Goal: Transaction & Acquisition: Purchase product/service

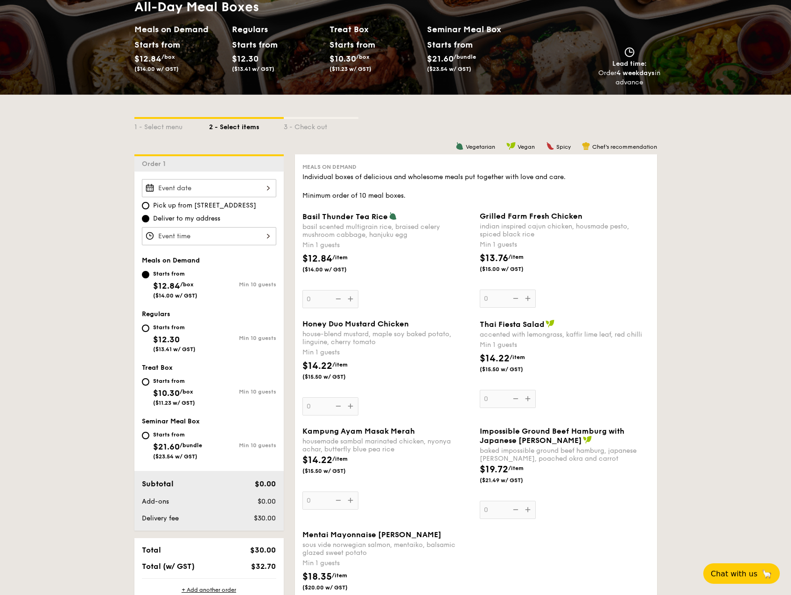
scroll to position [140, 0]
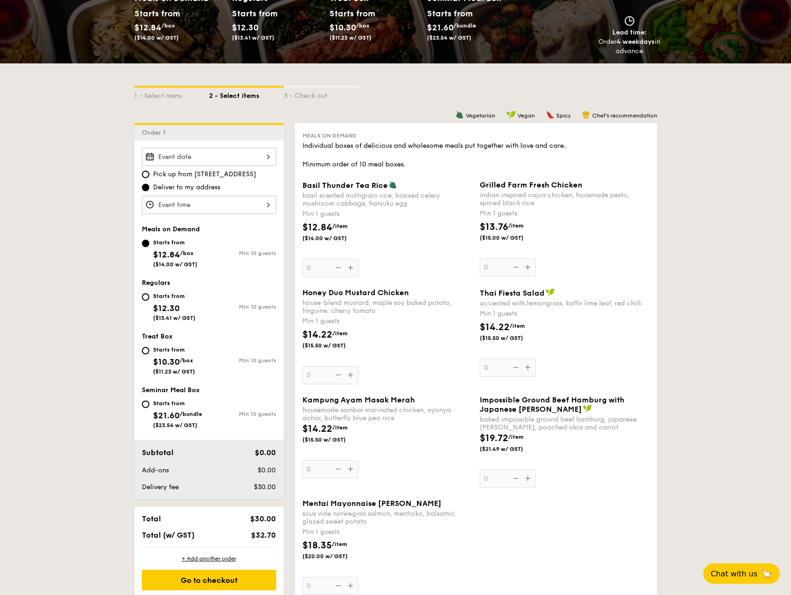
click at [186, 164] on input "Basil Thunder Tea [PERSON_NAME] scented multigrain rice, braised celery mushroo…" at bounding box center [209, 157] width 134 height 18
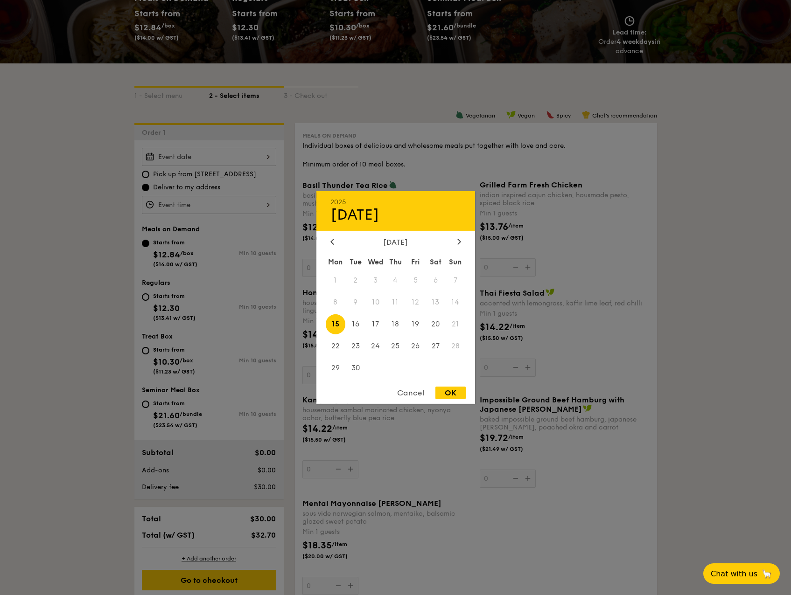
click at [334, 320] on span "15" at bounding box center [336, 324] width 20 height 20
click at [419, 322] on span "19" at bounding box center [415, 324] width 20 height 20
click at [459, 394] on div "OK" at bounding box center [450, 393] width 30 height 13
type input "[DATE]"
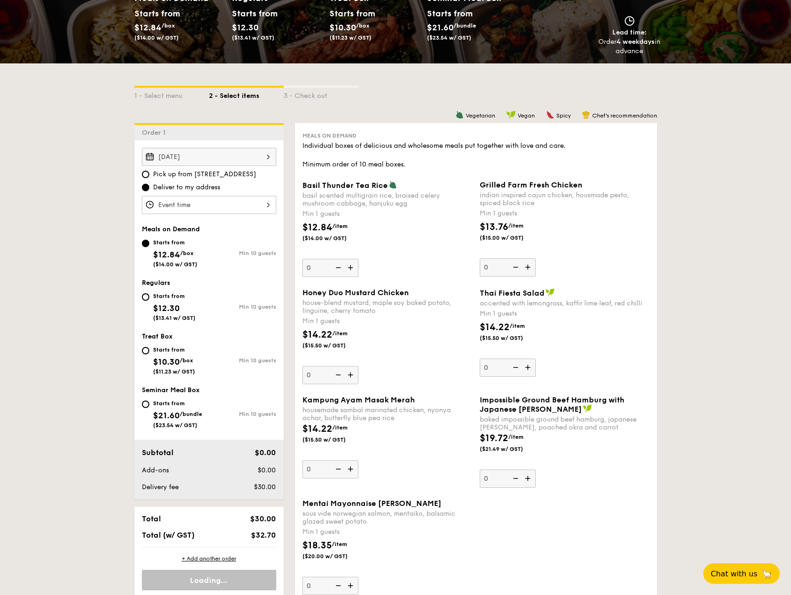
click at [226, 209] on input "Basil Thunder Tea [PERSON_NAME] scented multigrain rice, braised celery mushroo…" at bounding box center [209, 205] width 134 height 18
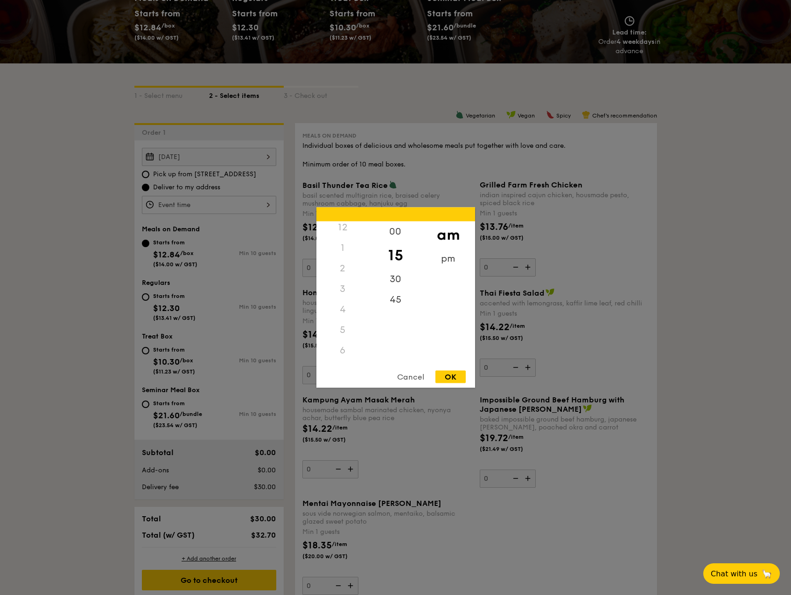
scroll to position [0, 0]
click at [346, 228] on div "12" at bounding box center [342, 232] width 53 height 21
click at [450, 255] on div "pm" at bounding box center [448, 262] width 53 height 27
click at [349, 233] on div "12" at bounding box center [342, 235] width 53 height 27
click at [391, 235] on div "00" at bounding box center [395, 235] width 53 height 27
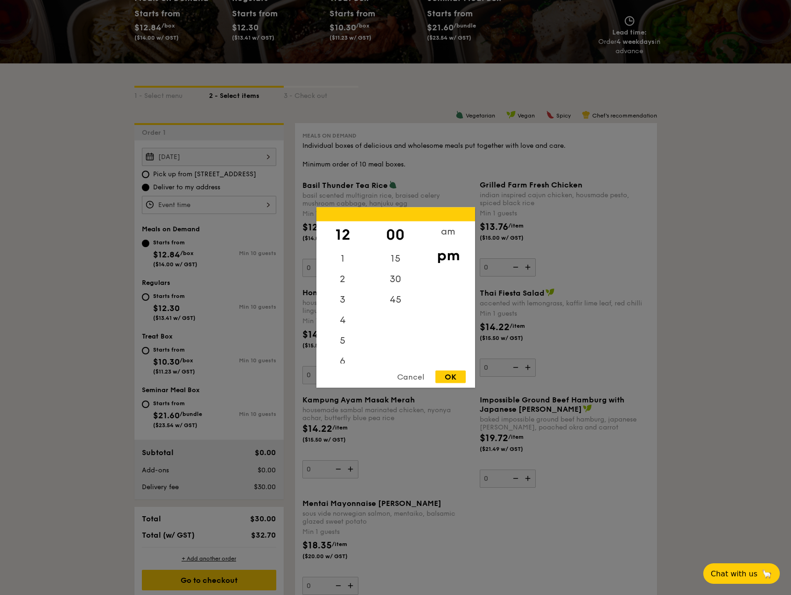
click at [451, 379] on div "OK" at bounding box center [450, 377] width 30 height 13
type input "12:00PM"
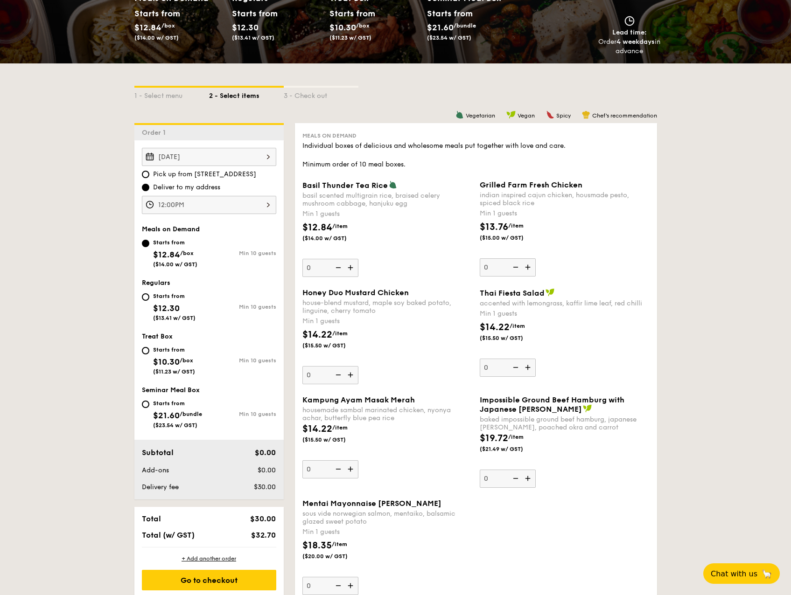
click at [166, 296] on div "Starts from" at bounding box center [174, 295] width 42 height 7
click at [149, 296] on input "Starts from $12.30 ($13.41 w/ GST) Min 10 guests" at bounding box center [145, 296] width 7 height 7
radio input "true"
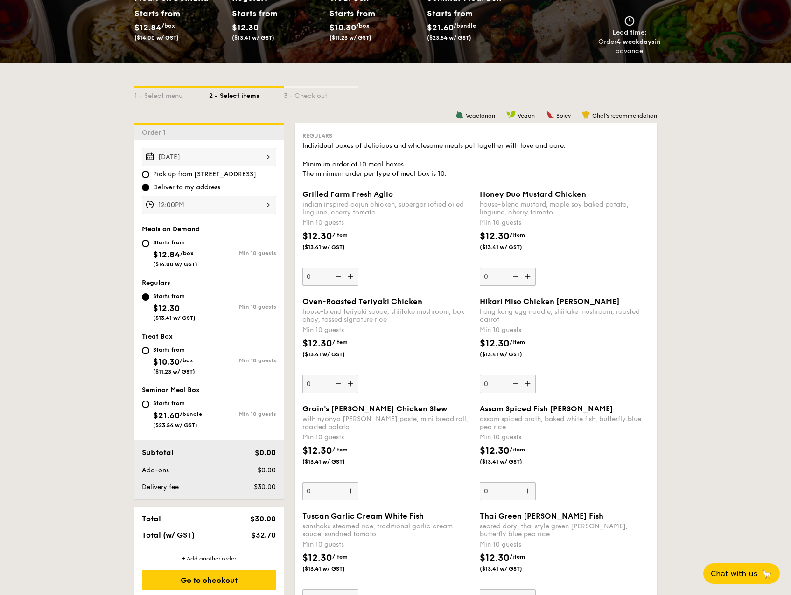
click at [175, 358] on span "$10.30" at bounding box center [166, 362] width 27 height 10
click at [149, 354] on input "Starts from $10.30 /box ($11.23 w/ GST) Min 10 guests" at bounding box center [145, 350] width 7 height 7
radio input "true"
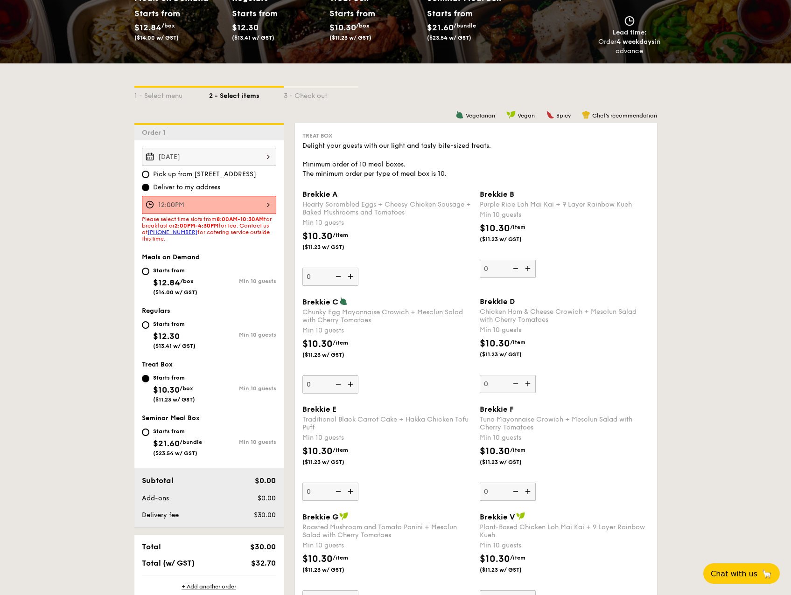
click at [180, 284] on span "$12.84" at bounding box center [166, 282] width 27 height 10
click at [149, 275] on input "Starts from $12.84 /box ($14.00 w/ GST) Min 10 guests" at bounding box center [145, 271] width 7 height 7
radio input "true"
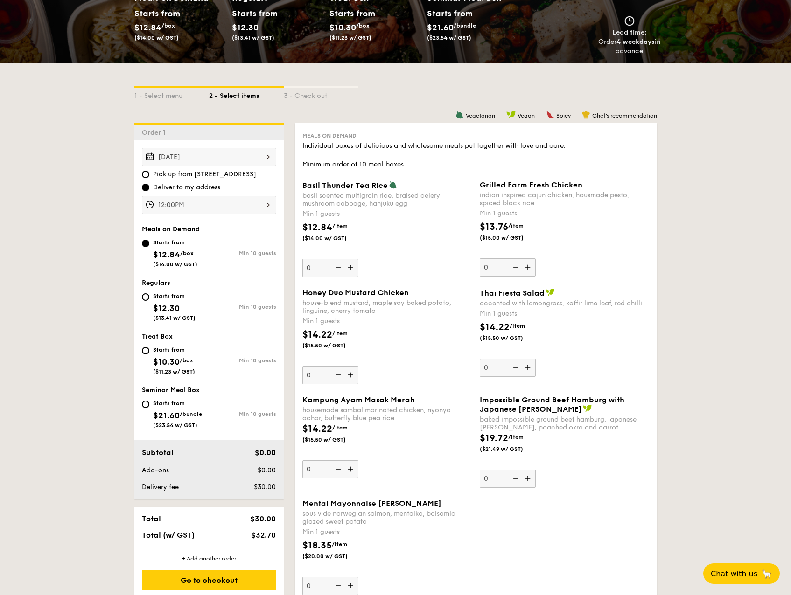
click at [160, 300] on div "Starts from $12.30 ($13.41 w/ GST)" at bounding box center [174, 306] width 42 height 31
click at [149, 300] on input "Starts from $12.30 ($13.41 w/ GST) Min 10 guests" at bounding box center [145, 296] width 7 height 7
radio input "true"
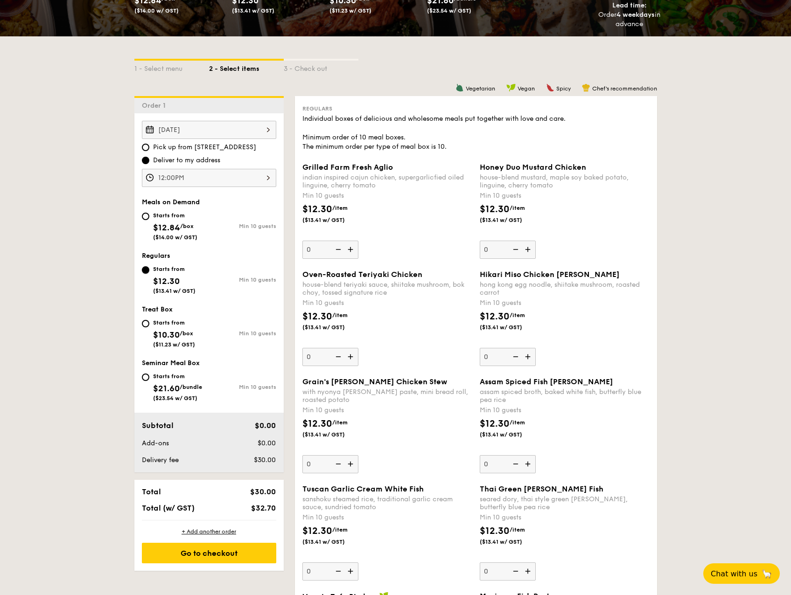
scroll to position [187, 0]
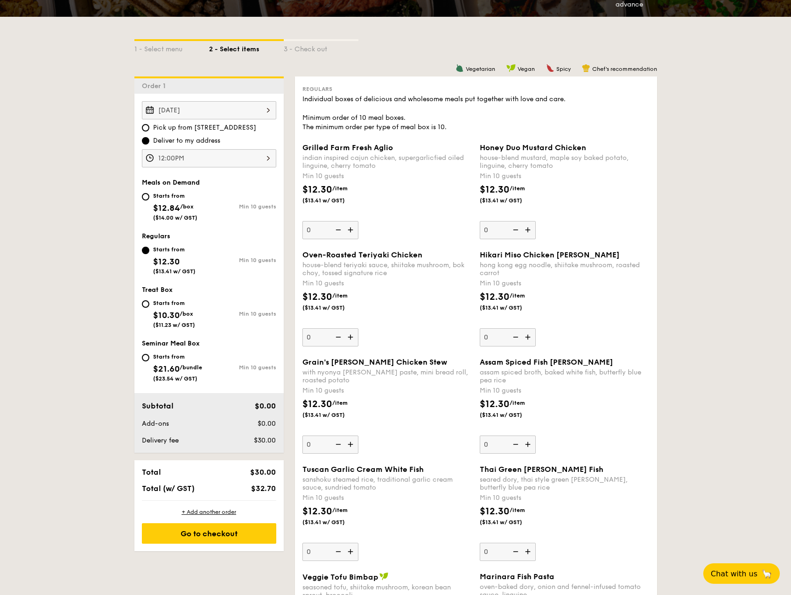
click at [325, 339] on input "0" at bounding box center [330, 337] width 56 height 18
type input "15"
click at [393, 324] on div "Oven-Roasted Teriyaki Chicken house-blend teriyaki sauce, shiitake mushroom, bo…" at bounding box center [387, 298] width 170 height 96
click at [358, 328] on input "15" at bounding box center [330, 337] width 56 height 18
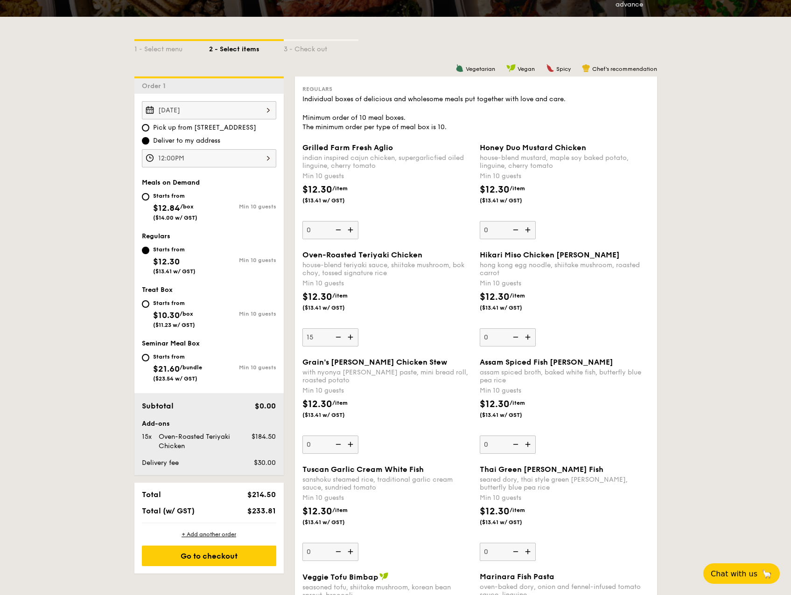
click at [489, 339] on input "0" at bounding box center [507, 337] width 56 height 18
type input "10"
click at [607, 316] on div "$12.30 /item ($13.41 w/ GST)" at bounding box center [564, 306] width 177 height 33
click at [535, 328] on input "10" at bounding box center [507, 337] width 56 height 18
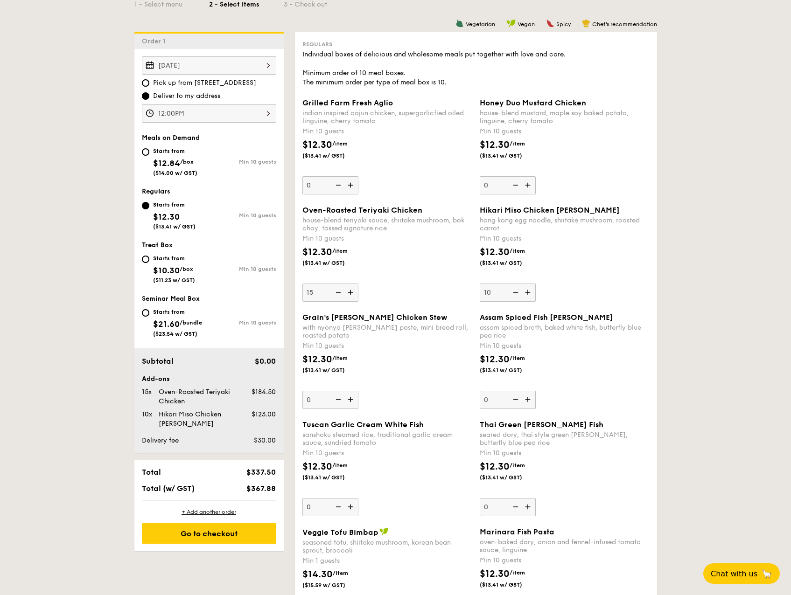
scroll to position [233, 0]
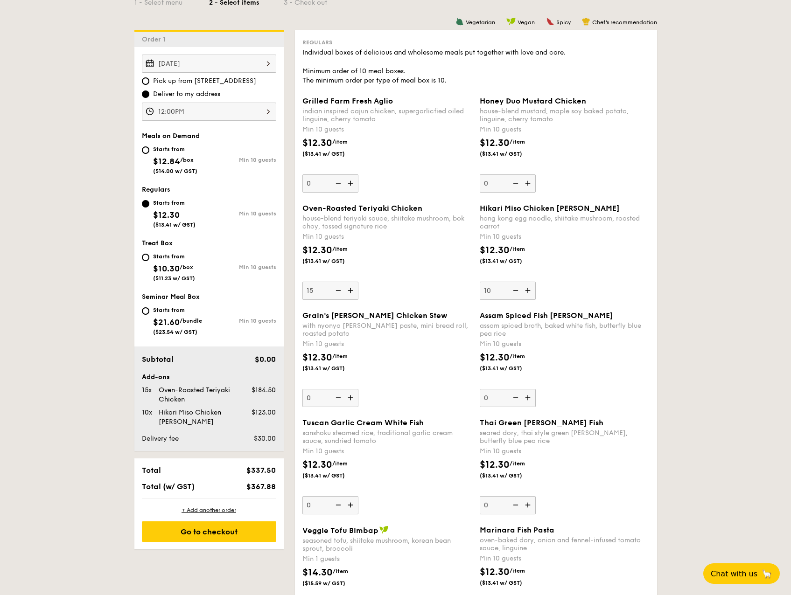
click at [491, 182] on input "0" at bounding box center [507, 183] width 56 height 18
type input "10"
click at [496, 291] on input "10" at bounding box center [507, 291] width 56 height 18
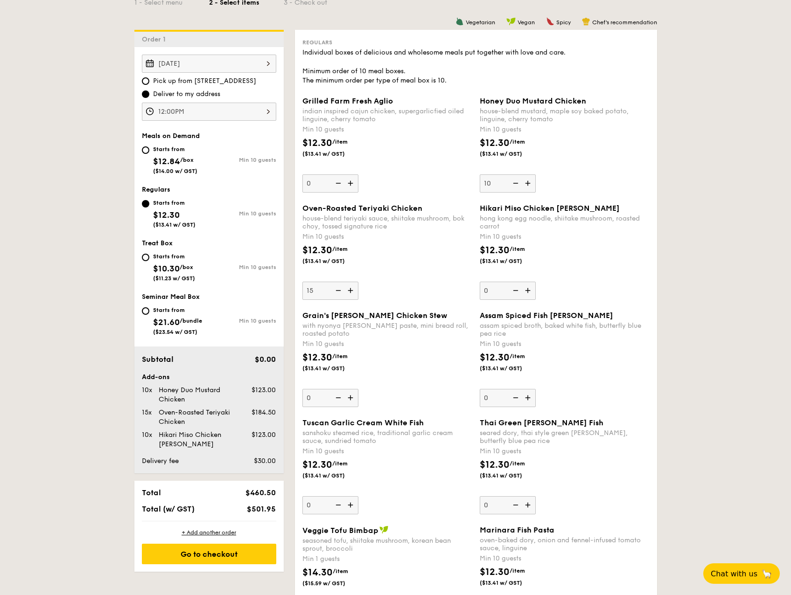
drag, startPoint x: 611, startPoint y: 251, endPoint x: 605, endPoint y: 257, distance: 8.6
click at [605, 257] on div "$12.30 /item ($13.41 w/ GST)" at bounding box center [564, 259] width 177 height 33
click at [535, 282] on input "0" at bounding box center [507, 291] width 56 height 18
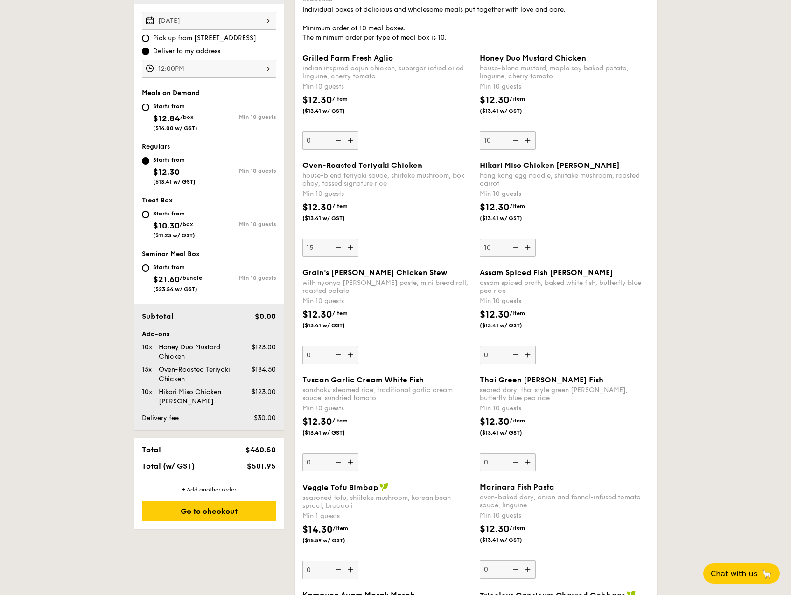
scroll to position [280, 0]
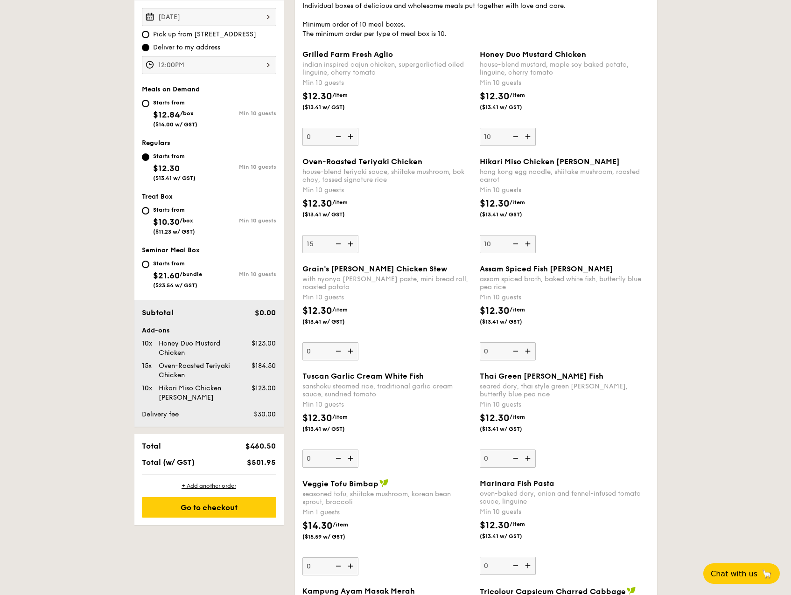
click at [513, 246] on img at bounding box center [514, 244] width 14 height 18
click at [513, 246] on input "10" at bounding box center [507, 244] width 56 height 18
type input "0"
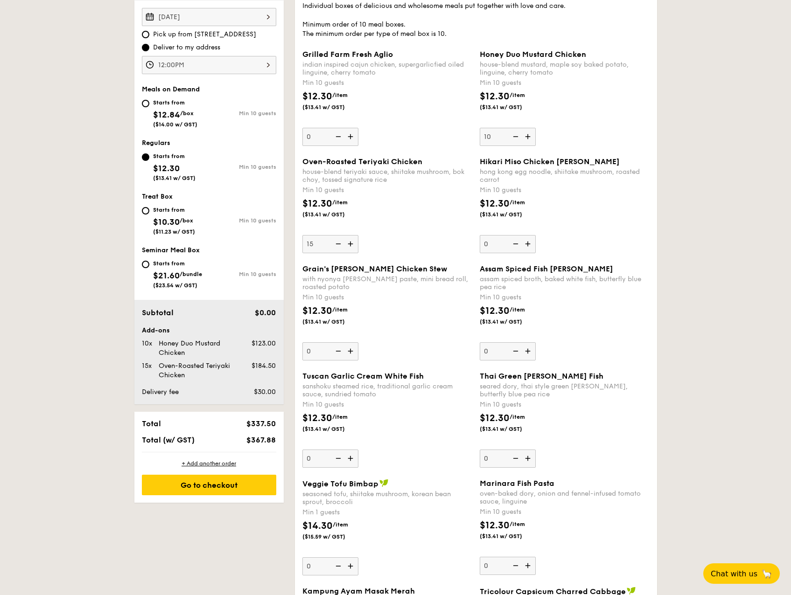
click at [513, 246] on img at bounding box center [514, 244] width 14 height 18
click at [513, 246] on input "0" at bounding box center [507, 244] width 56 height 18
click at [513, 246] on img at bounding box center [514, 244] width 14 height 18
click at [513, 246] on input "0" at bounding box center [507, 244] width 56 height 18
click at [513, 246] on img at bounding box center [514, 244] width 14 height 18
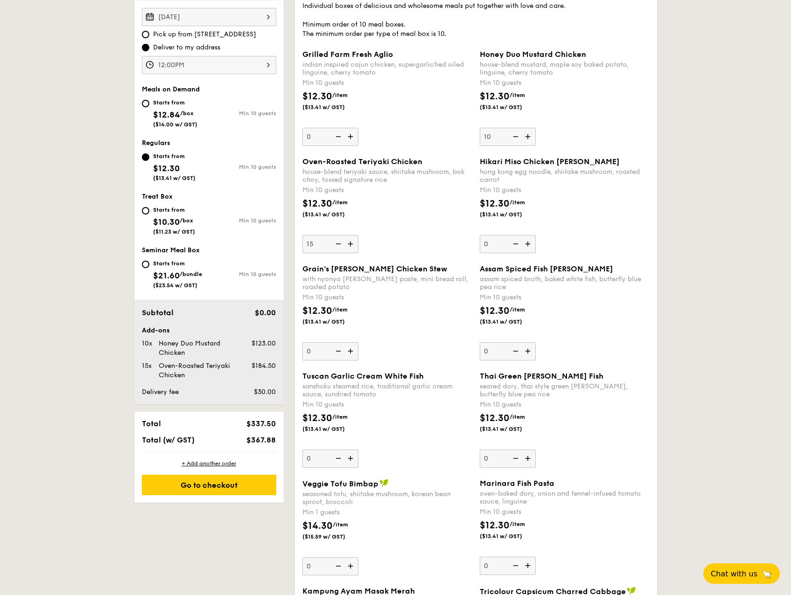
click at [513, 246] on input "0" at bounding box center [507, 244] width 56 height 18
click at [584, 247] on div "Hikari Miso Chicken Chow [PERSON_NAME] kong egg noodle, shiitake mushroom, roas…" at bounding box center [564, 205] width 170 height 96
click at [535, 247] on input "0" at bounding box center [507, 244] width 56 height 18
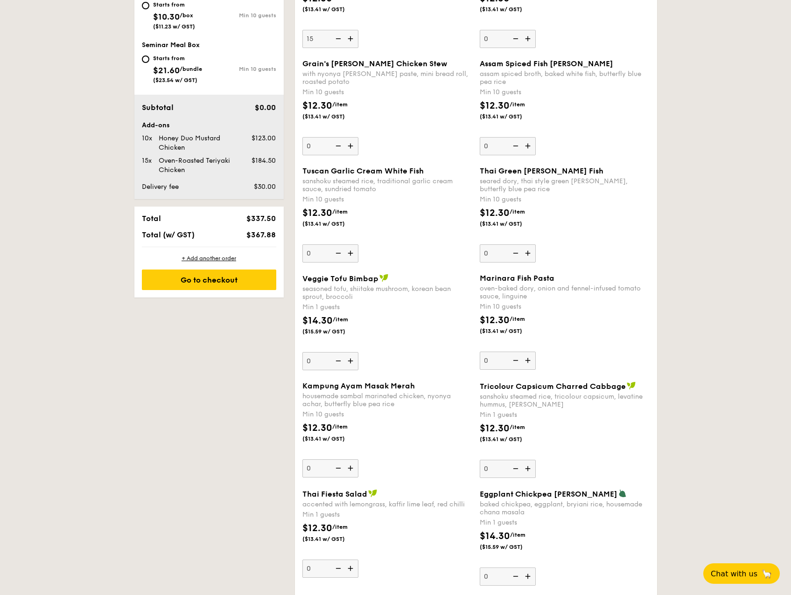
scroll to position [466, 0]
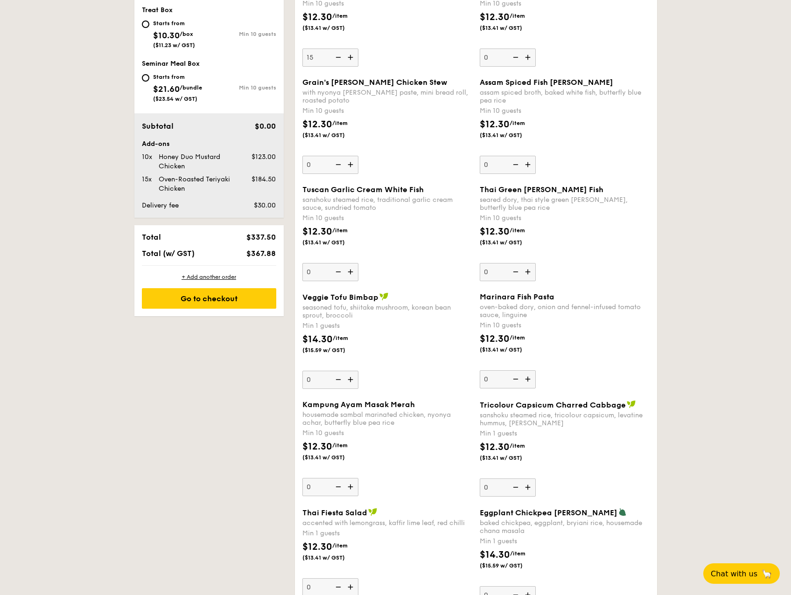
click at [316, 377] on input "0" at bounding box center [330, 380] width 56 height 18
type input "5"
click at [398, 367] on div "Veggie Tofu Bimbap seasoned tofu, shiitake mushroom, korean bean sprout, brocco…" at bounding box center [387, 340] width 170 height 97
click at [358, 371] on input "5" at bounding box center [330, 380] width 56 height 18
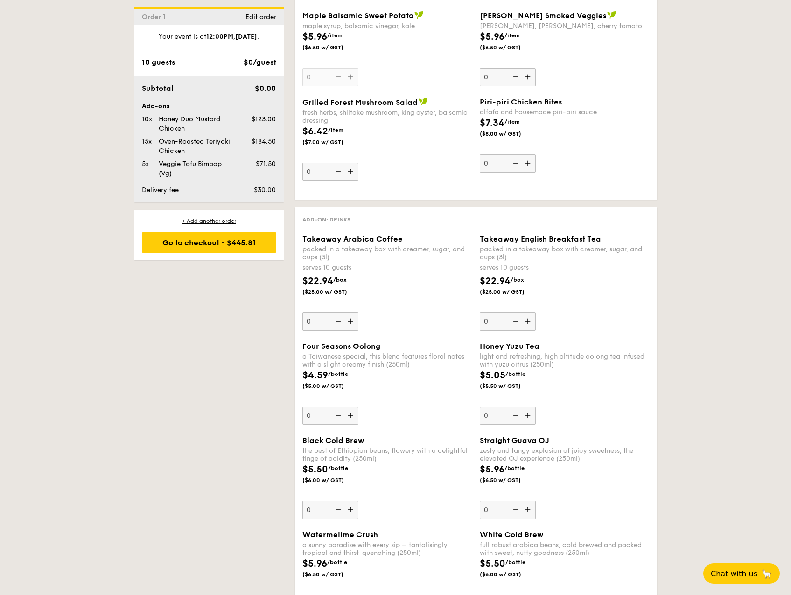
scroll to position [1725, 0]
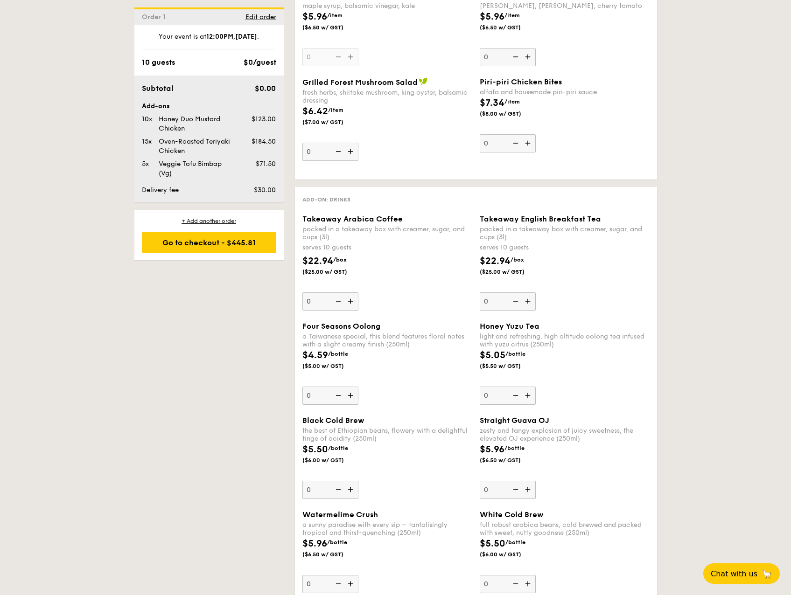
click at [349, 303] on img at bounding box center [351, 301] width 14 height 18
click at [349, 303] on input "0" at bounding box center [330, 301] width 56 height 18
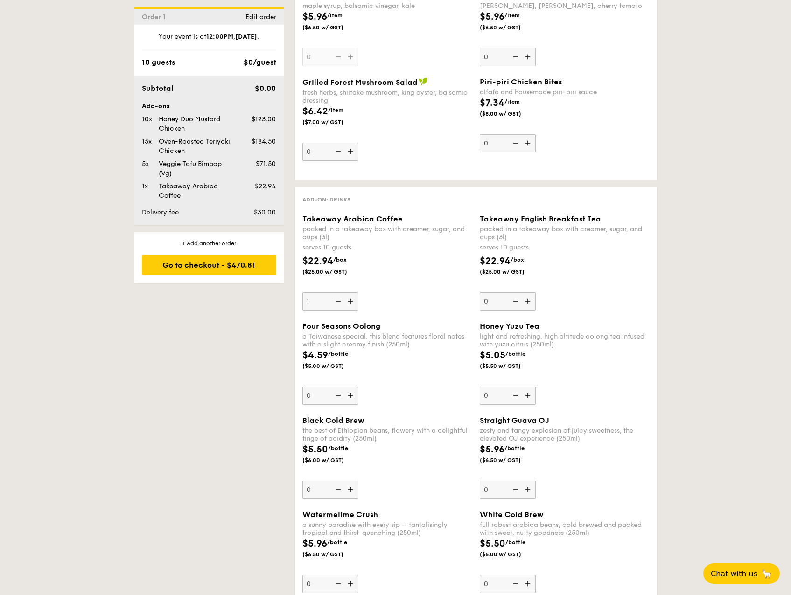
click at [349, 303] on img at bounding box center [351, 301] width 14 height 18
click at [349, 303] on input "1" at bounding box center [330, 301] width 56 height 18
type input "2"
click at [531, 302] on img at bounding box center [528, 301] width 14 height 18
click at [531, 302] on input "0" at bounding box center [507, 301] width 56 height 18
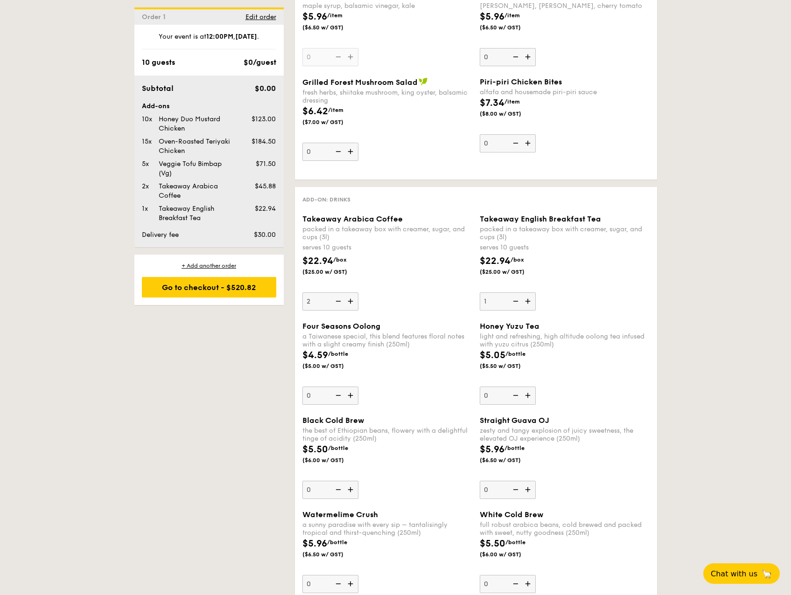
click at [531, 302] on img at bounding box center [528, 301] width 14 height 18
click at [531, 302] on input "1" at bounding box center [507, 301] width 56 height 18
click at [516, 301] on img at bounding box center [514, 301] width 14 height 18
click at [516, 301] on input "2" at bounding box center [507, 301] width 56 height 18
type input "1"
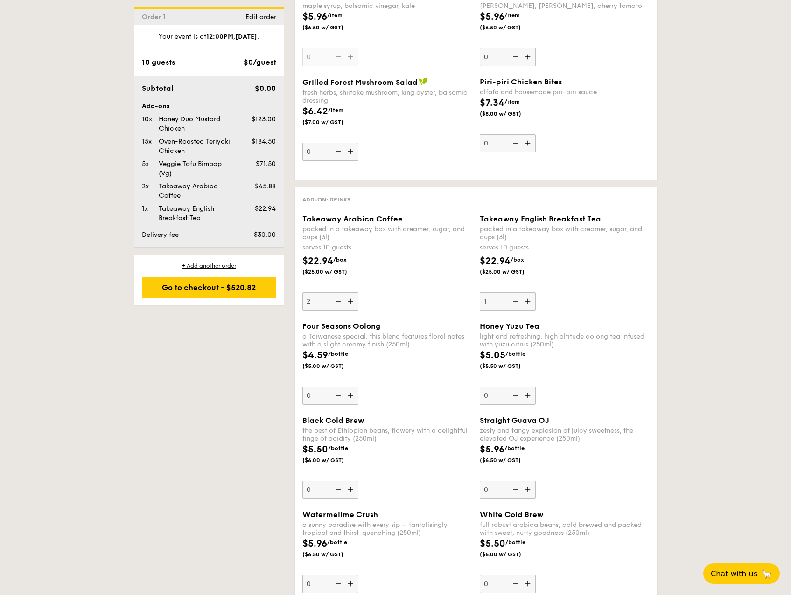
click at [336, 303] on img at bounding box center [337, 301] width 14 height 18
click at [336, 303] on input "2" at bounding box center [330, 301] width 56 height 18
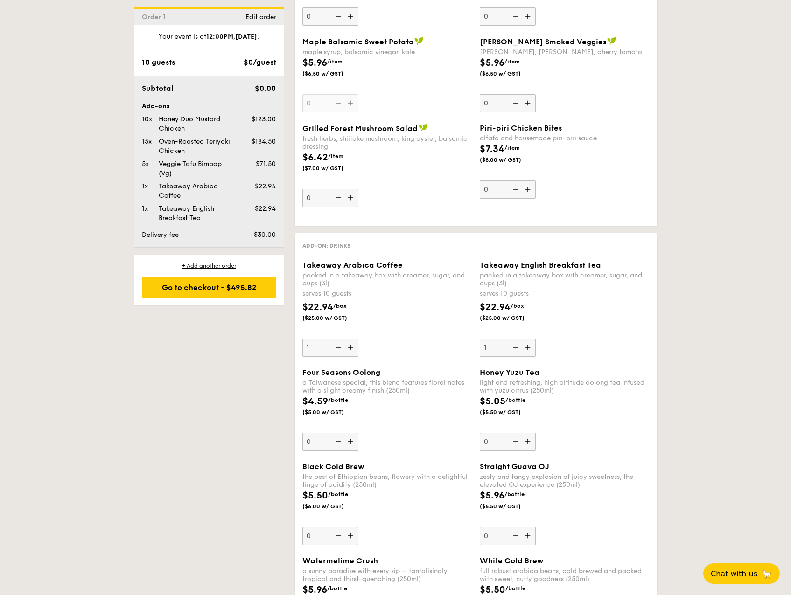
click at [351, 351] on img at bounding box center [351, 348] width 14 height 18
click at [351, 351] on input "1" at bounding box center [330, 348] width 56 height 18
type input "2"
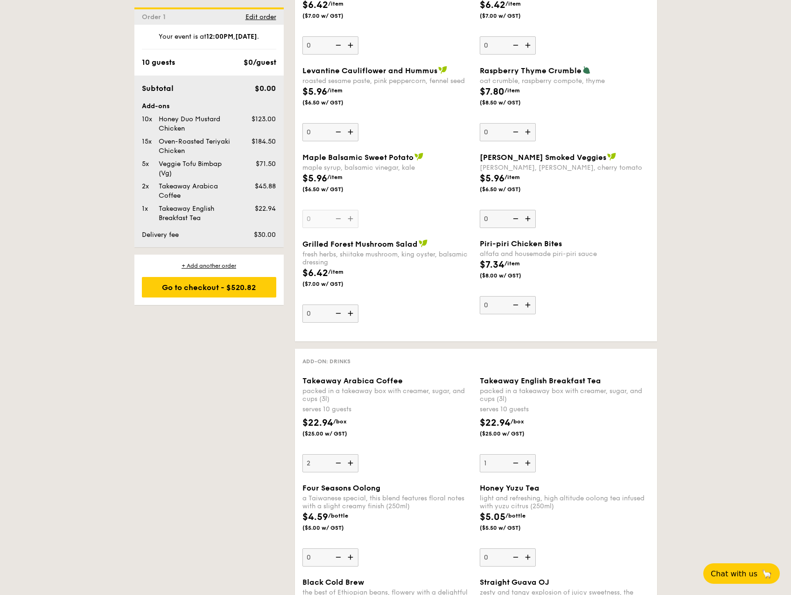
scroll to position [1539, 0]
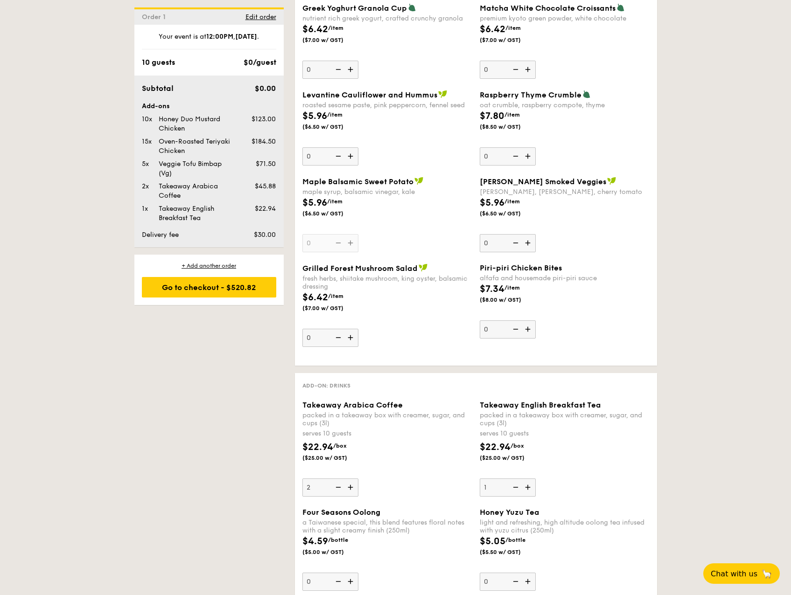
click at [532, 489] on img at bounding box center [528, 488] width 14 height 18
click at [532, 489] on input "1" at bounding box center [507, 488] width 56 height 18
type input "2"
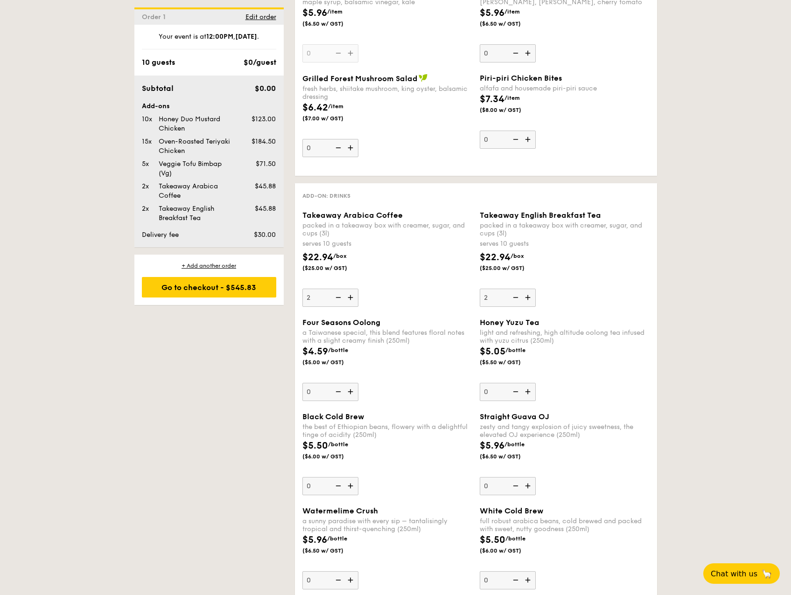
scroll to position [1683, 0]
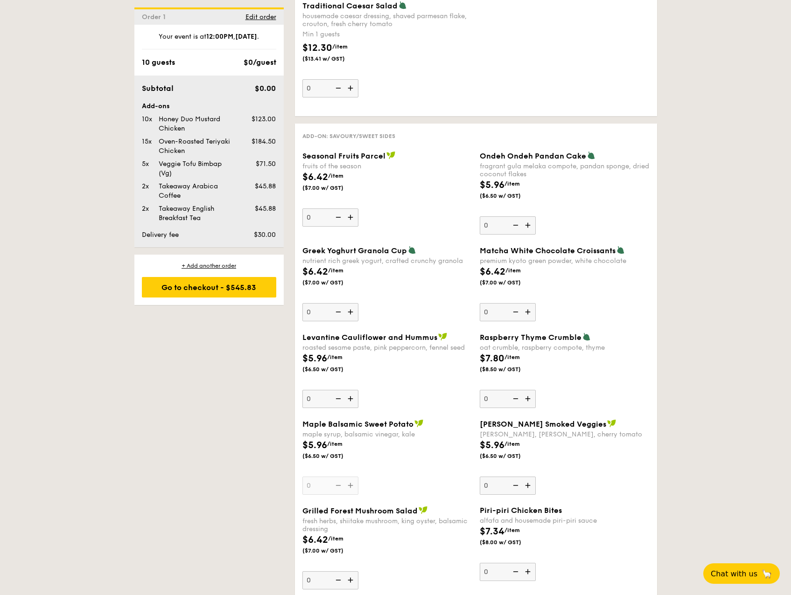
scroll to position [1403, 0]
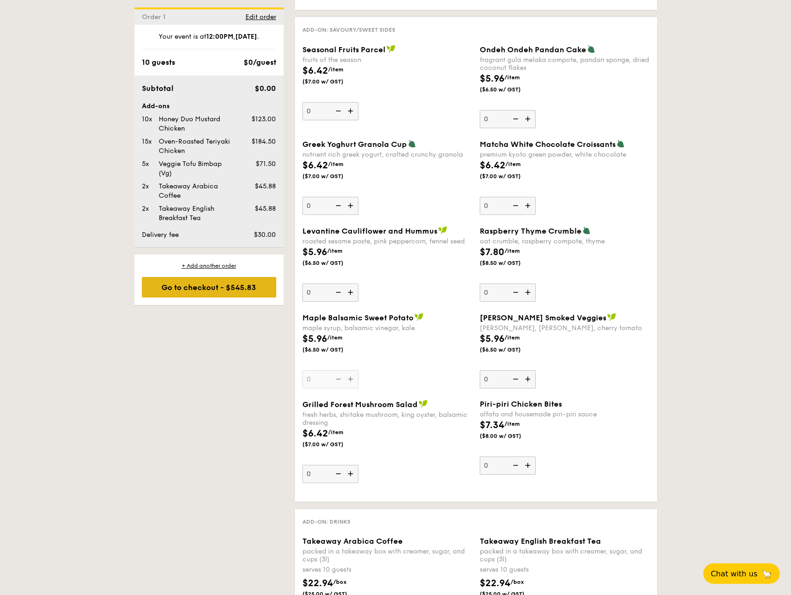
click at [209, 293] on div "Go to checkout - $545.83" at bounding box center [209, 287] width 134 height 21
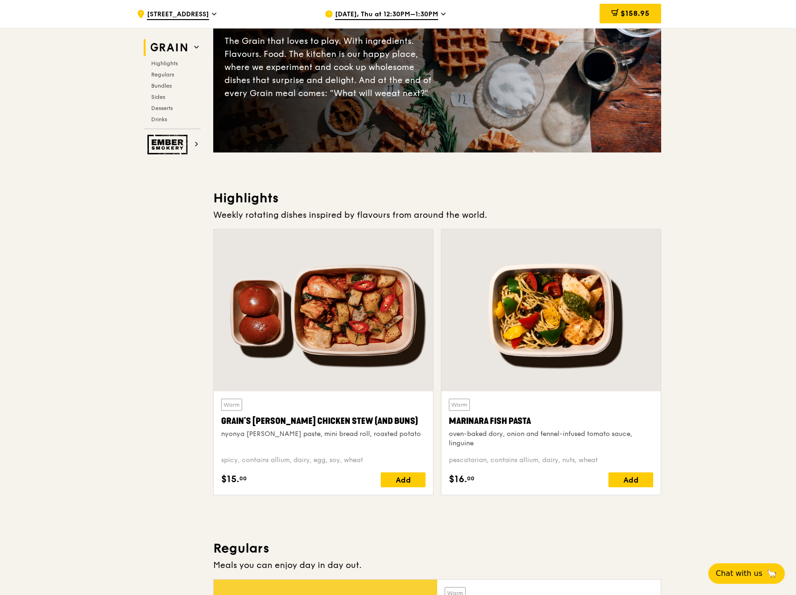
scroll to position [140, 0]
